Goal: Task Accomplishment & Management: Use online tool/utility

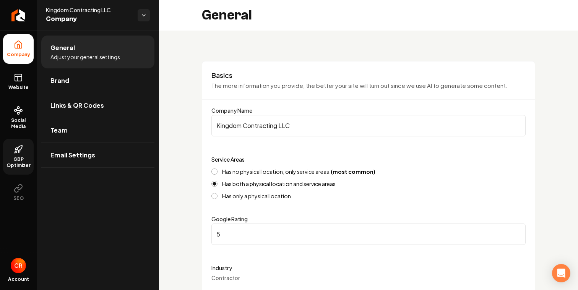
click at [20, 155] on link "GBP Optimizer" at bounding box center [18, 157] width 31 height 36
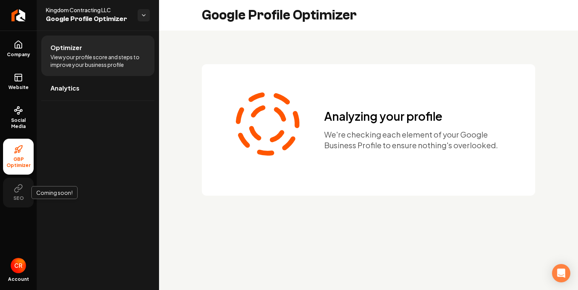
click at [17, 198] on span "SEO" at bounding box center [18, 198] width 16 height 6
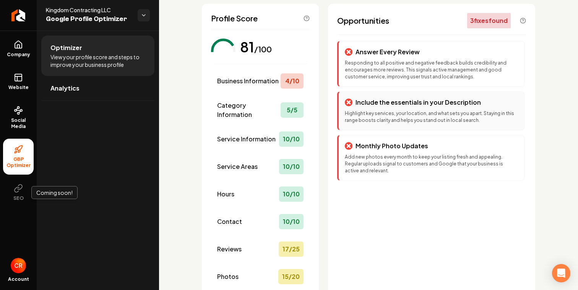
scroll to position [47, 0]
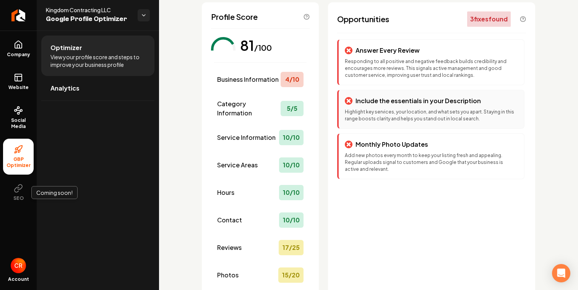
click at [377, 111] on p "Highlight key services, your location, and what sets you apart. Staying in this…" at bounding box center [431, 116] width 173 height 14
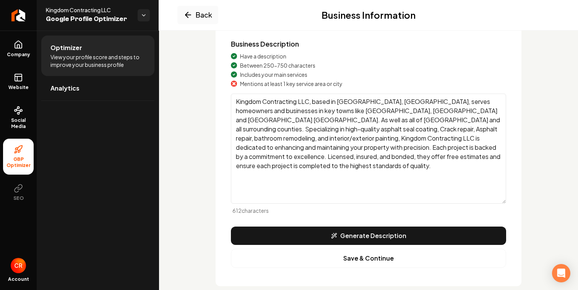
scroll to position [113, 0]
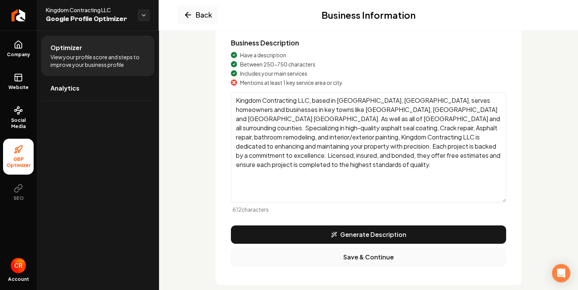
click at [356, 259] on button "Save & Continue" at bounding box center [368, 257] width 275 height 19
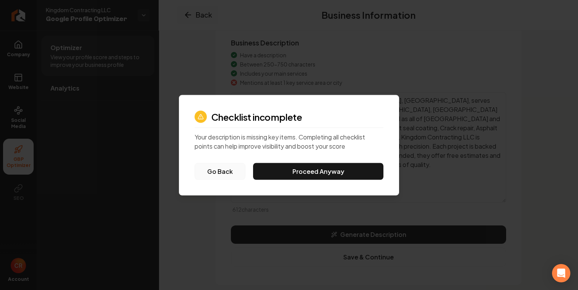
click at [237, 175] on button "Go Back" at bounding box center [219, 171] width 51 height 17
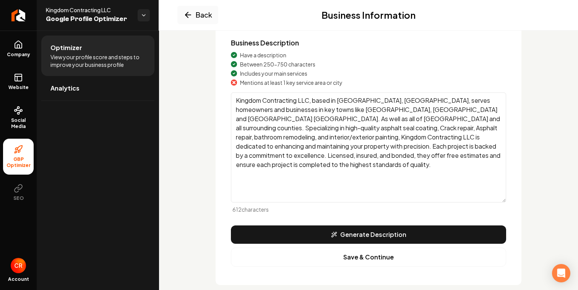
click at [338, 164] on textarea "Kingdom Contracting LLC, based in [GEOGRAPHIC_DATA], [GEOGRAPHIC_DATA], serves …" at bounding box center [368, 147] width 275 height 110
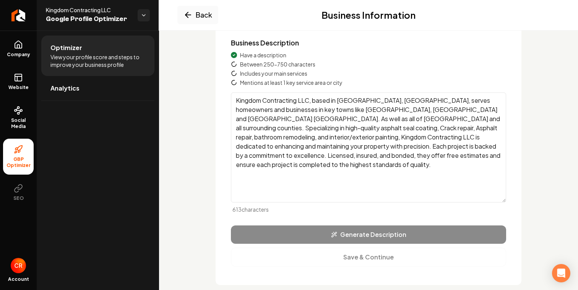
click at [338, 110] on textarea "Kingdom Contracting LLC, based in [GEOGRAPHIC_DATA], [GEOGRAPHIC_DATA], serves …" at bounding box center [368, 147] width 275 height 110
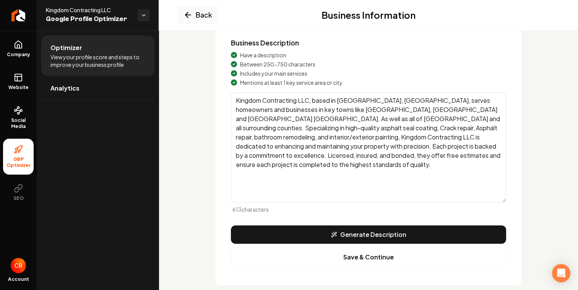
click at [373, 110] on textarea "Kingdom Contracting LLC, based in [GEOGRAPHIC_DATA], [GEOGRAPHIC_DATA], serves …" at bounding box center [368, 147] width 275 height 110
type textarea "Kingdom Contracting LLC, based in [GEOGRAPHIC_DATA], [GEOGRAPHIC_DATA], serves …"
click at [353, 259] on button "Save & Continue" at bounding box center [368, 257] width 275 height 19
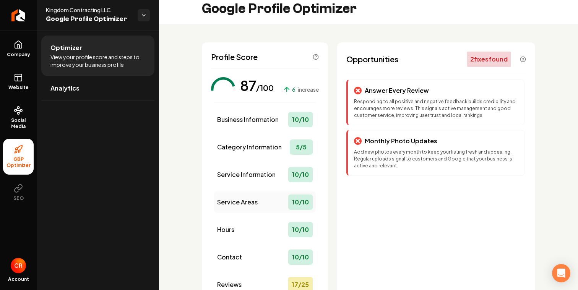
scroll to position [6, 0]
click at [25, 199] on span "SEO" at bounding box center [18, 198] width 16 height 6
click at [260, 154] on div "Category Information 5 / 5" at bounding box center [265, 147] width 102 height 21
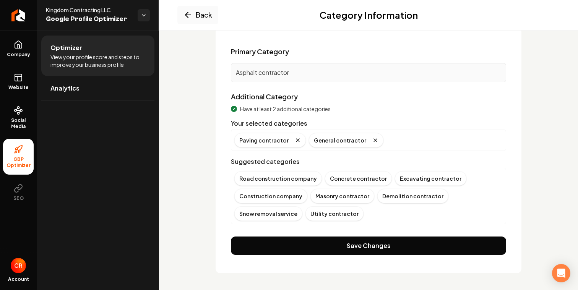
scroll to position [59, 0]
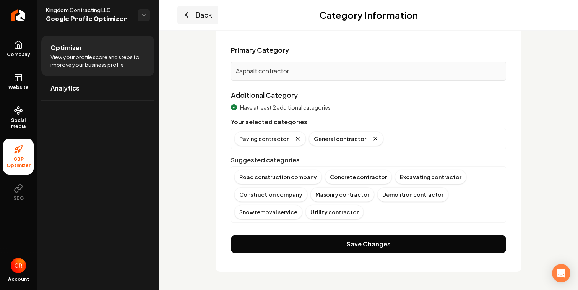
click at [193, 21] on button "Back" at bounding box center [197, 15] width 41 height 18
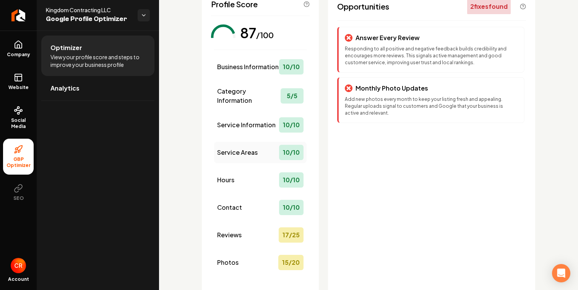
click at [234, 158] on div "Service Areas 10 / 10" at bounding box center [260, 152] width 92 height 21
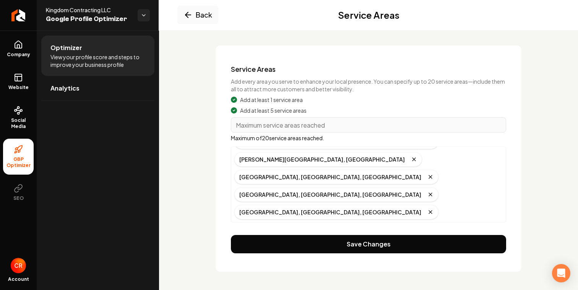
scroll to position [0, 0]
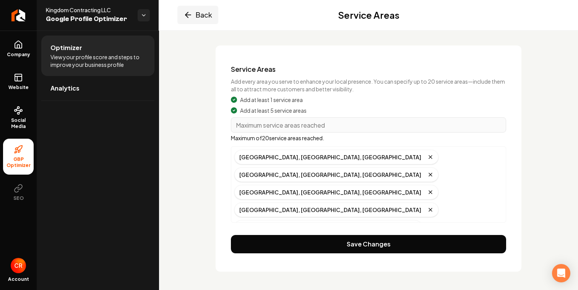
click at [185, 13] on icon "Main content area" at bounding box center [187, 14] width 9 height 9
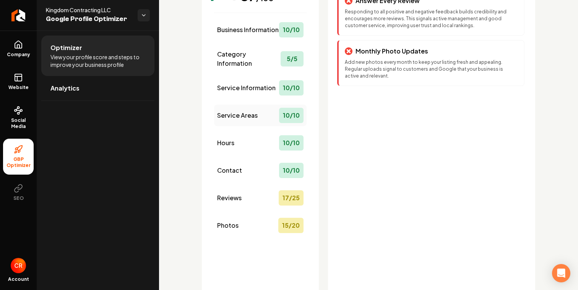
scroll to position [129, 0]
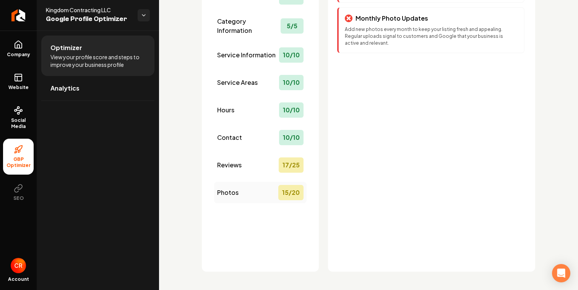
click at [259, 194] on div "Photos 15 / 20" at bounding box center [260, 192] width 92 height 21
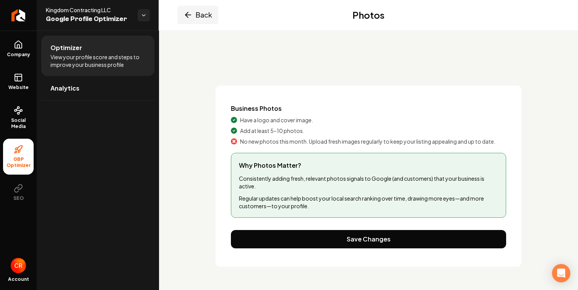
click at [197, 18] on button "Back" at bounding box center [197, 15] width 41 height 18
